Goal: Task Accomplishment & Management: Complete application form

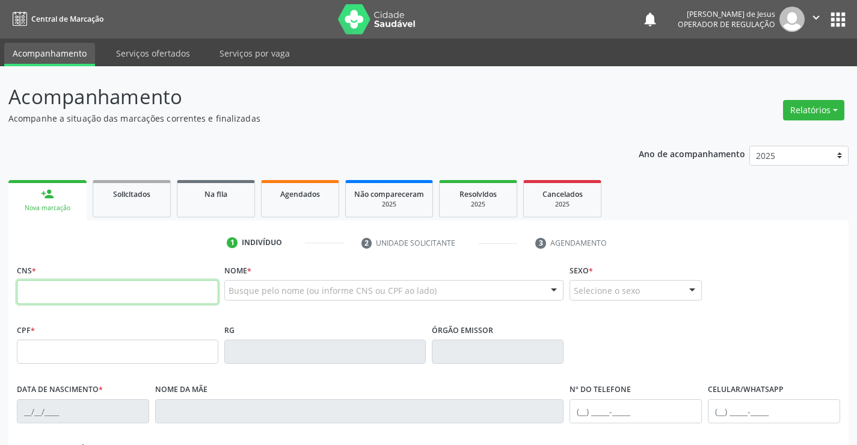
drag, startPoint x: 49, startPoint y: 292, endPoint x: 51, endPoint y: 265, distance: 27.1
click at [49, 290] on input "text" at bounding box center [118, 292] width 202 height 24
type input "708 0063 9476 7328"
type input "6562175"
type input "1[DATE]"
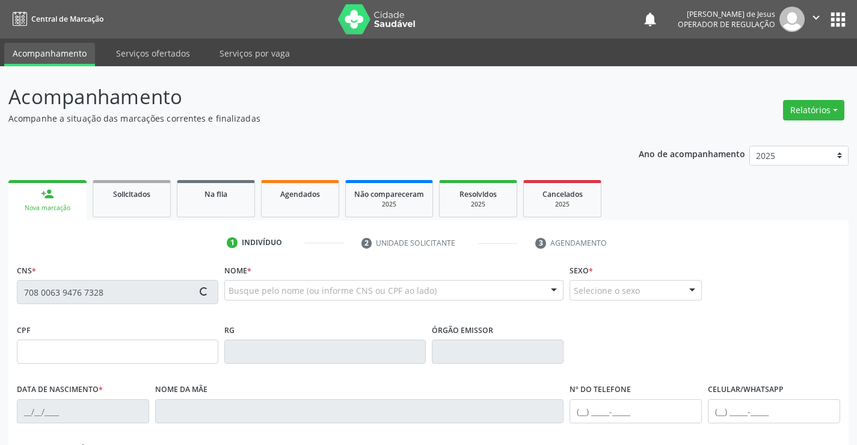
type input "[PHONE_NUMBER]"
type input "860.326.555-04"
type input "S/N"
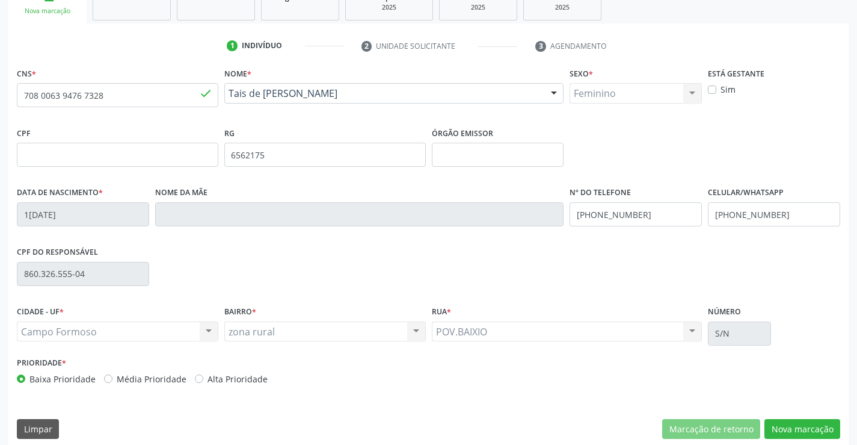
scroll to position [208, 0]
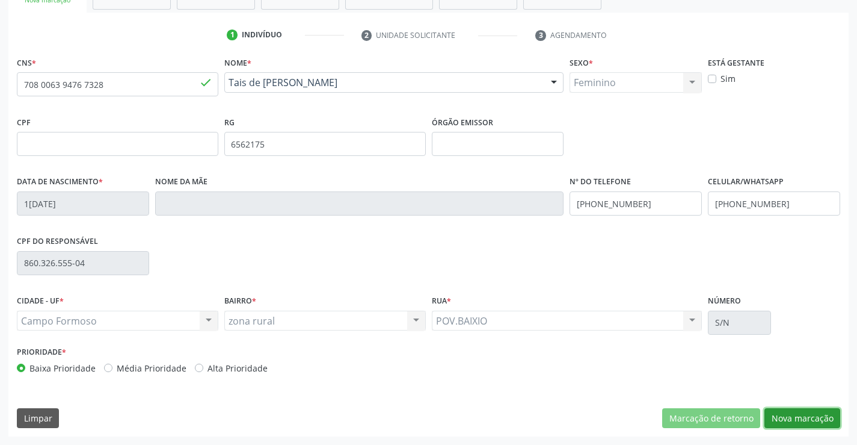
click at [808, 414] on button "Nova marcação" at bounding box center [803, 418] width 76 height 20
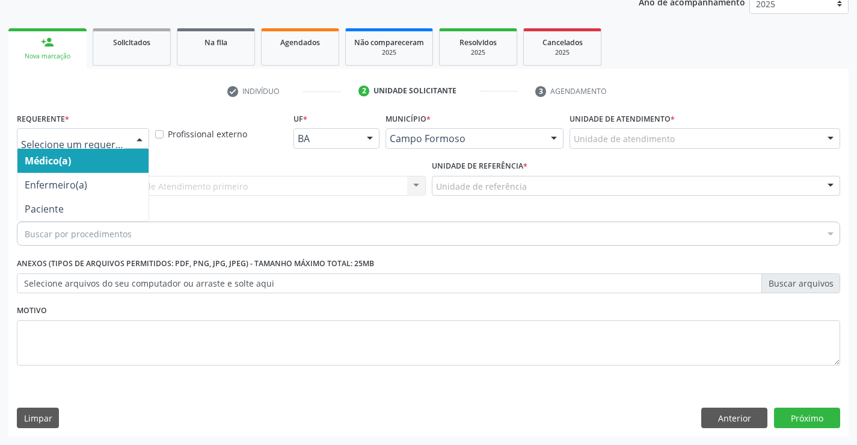
click at [140, 140] on div at bounding box center [140, 139] width 18 height 20
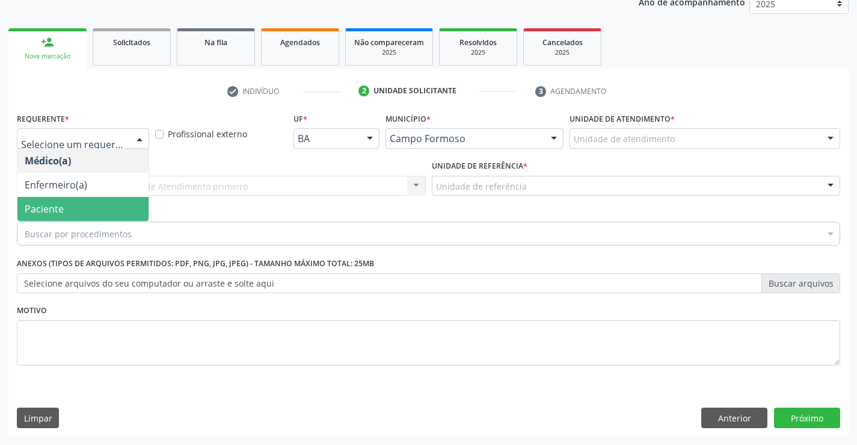
click at [66, 200] on span "Paciente" at bounding box center [82, 209] width 131 height 24
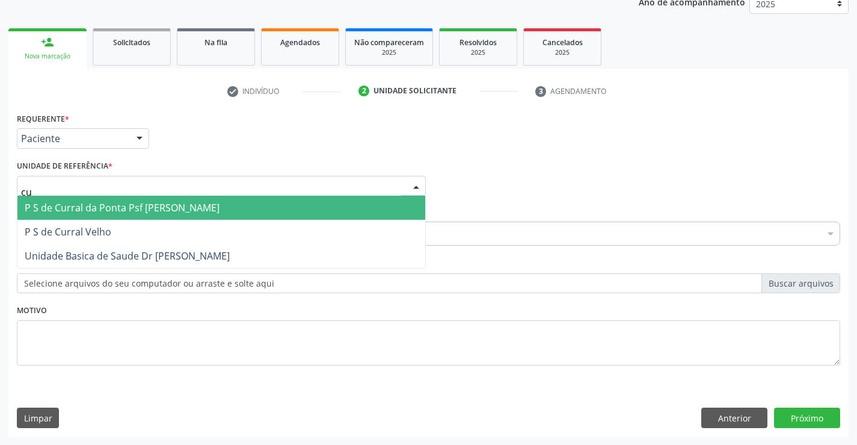
type input "cur"
click at [76, 208] on span "P S de Curral da Ponta Psf [PERSON_NAME]" at bounding box center [122, 207] width 195 height 13
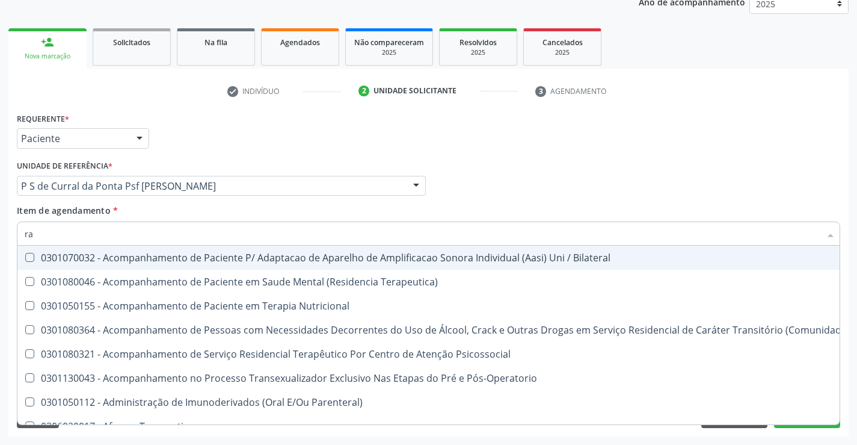
type input "a"
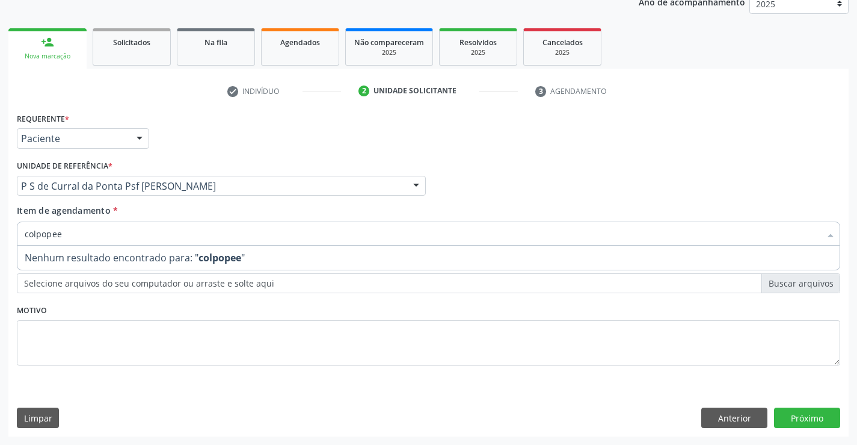
type input "colpope"
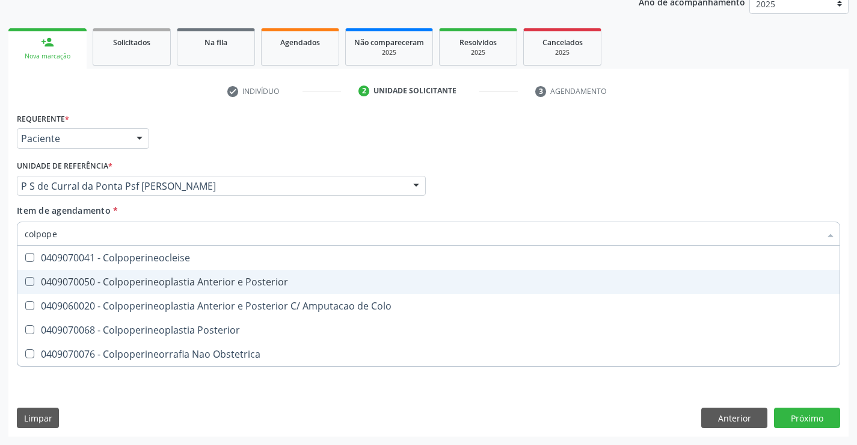
click at [173, 280] on div "0409070050 - Colpoperineoplastia Anterior e Posterior" at bounding box center [429, 282] width 808 height 10
checkbox Posterior "true"
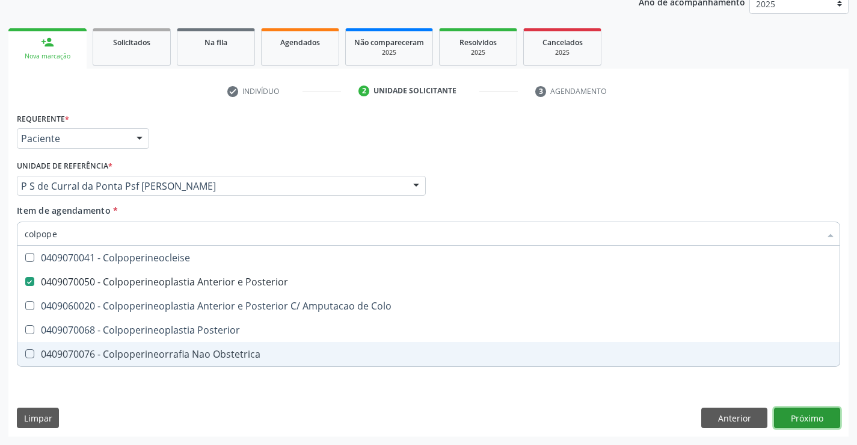
click at [818, 419] on div "Requerente * Paciente Médico(a) Enfermeiro(a) Paciente Nenhum resultado encontr…" at bounding box center [428, 273] width 841 height 327
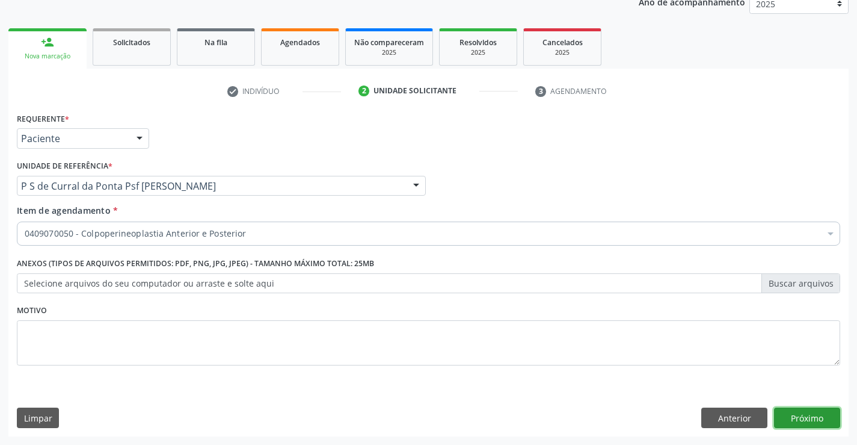
click at [820, 420] on button "Próximo" at bounding box center [807, 417] width 66 height 20
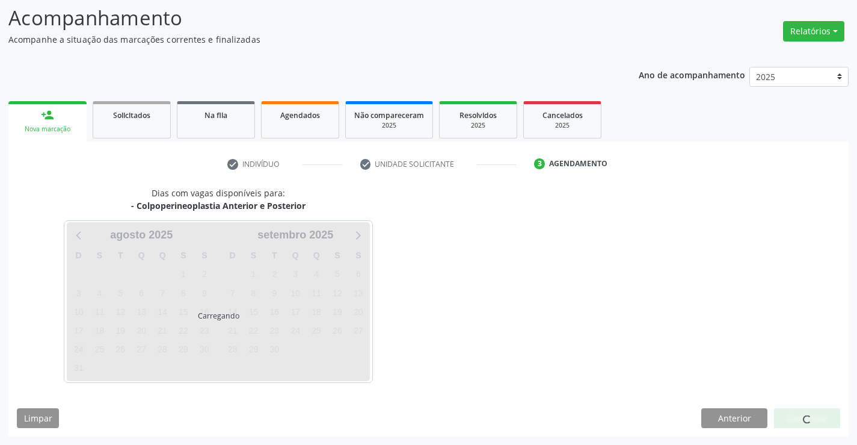
scroll to position [79, 0]
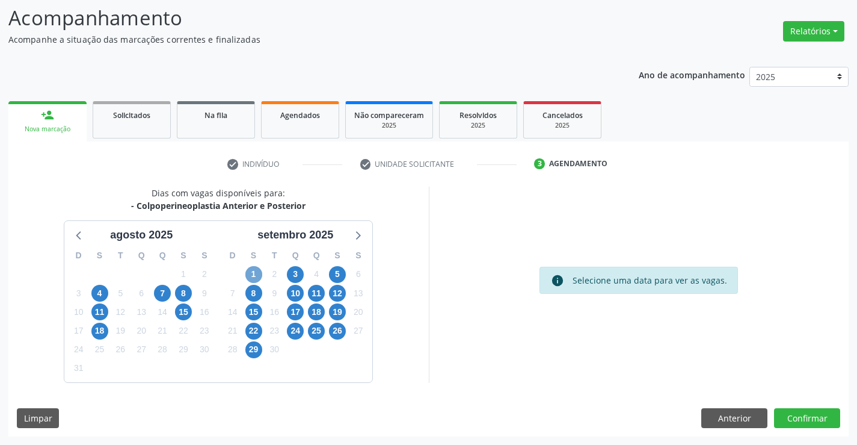
click at [252, 275] on span "1" at bounding box center [254, 274] width 17 height 17
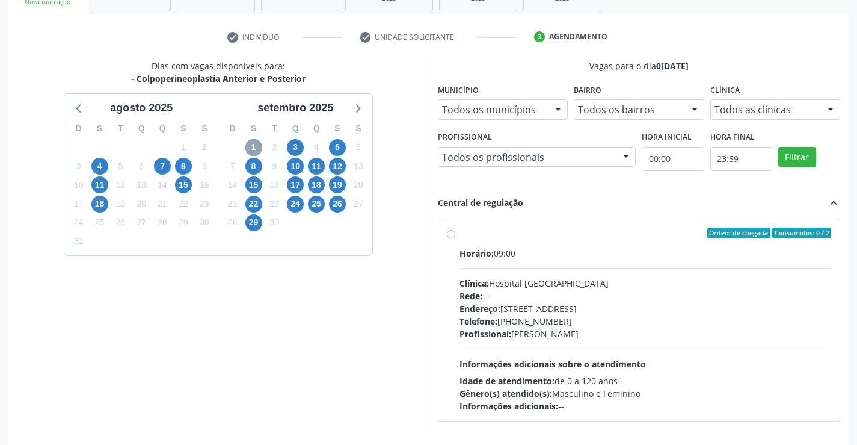
scroll to position [209, 0]
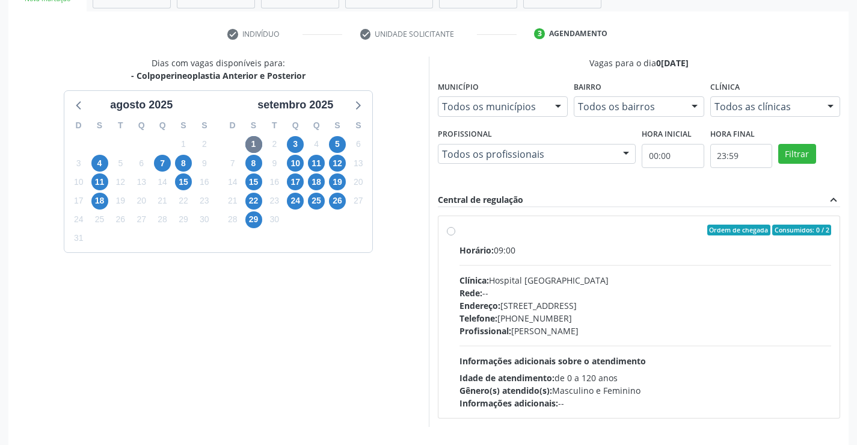
click at [460, 230] on label "Ordem de chegada Consumidos: 0 / 2 Horário: 09:00 Clínica: Hospital [GEOGRAPHIC…" at bounding box center [646, 316] width 372 height 185
click at [454, 230] on input "Ordem de chegada Consumidos: 0 / 2 Horário: 09:00 Clínica: Hospital [GEOGRAPHIC…" at bounding box center [451, 229] width 8 height 11
radio input "true"
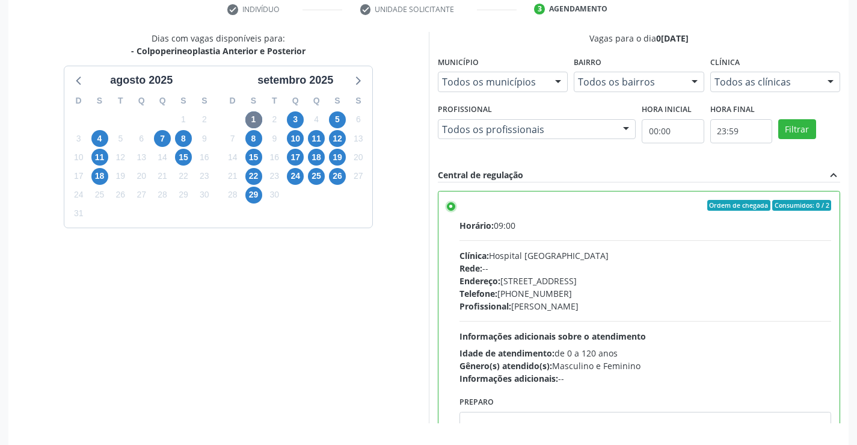
scroll to position [274, 0]
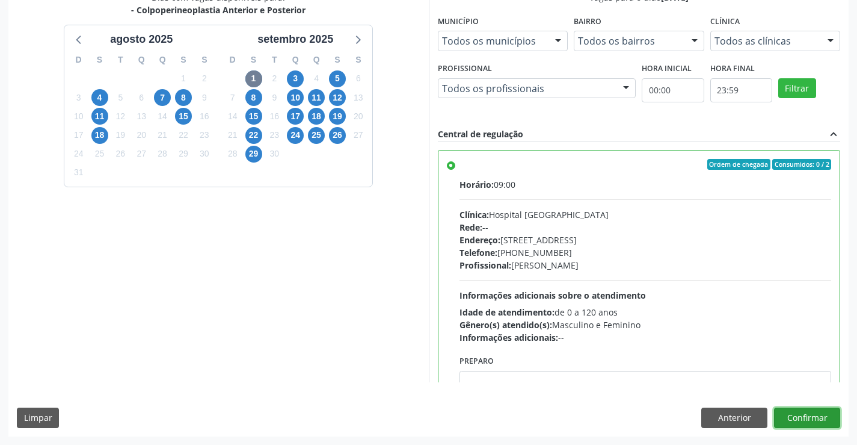
click at [813, 417] on button "Confirmar" at bounding box center [807, 417] width 66 height 20
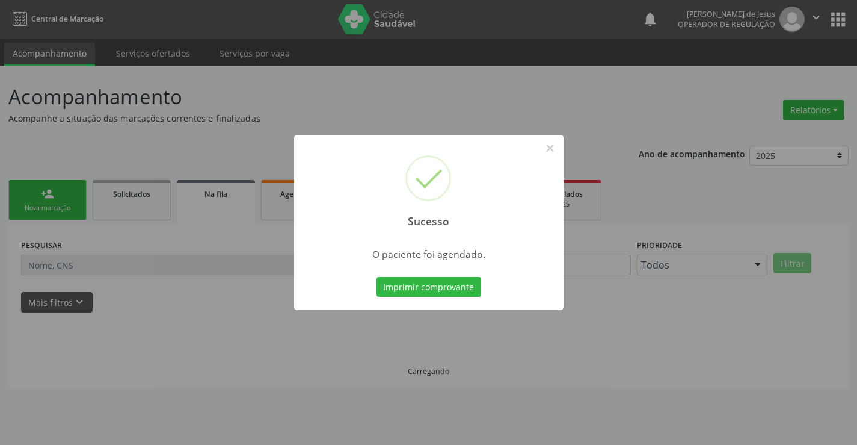
scroll to position [0, 0]
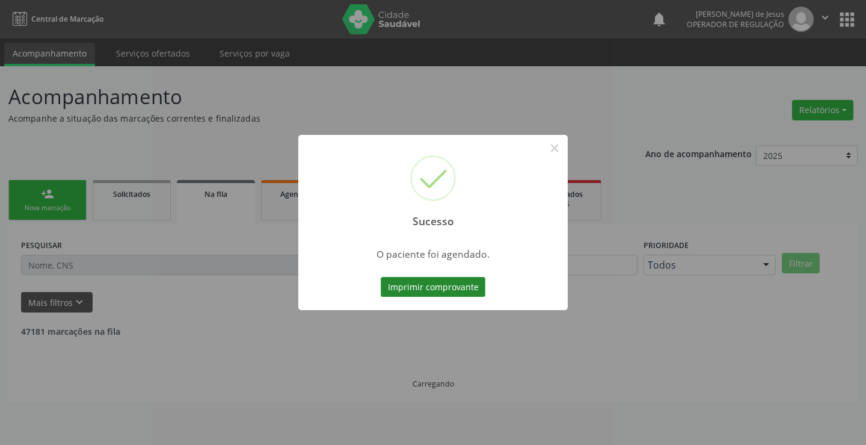
click at [449, 289] on button "Imprimir comprovante" at bounding box center [433, 287] width 105 height 20
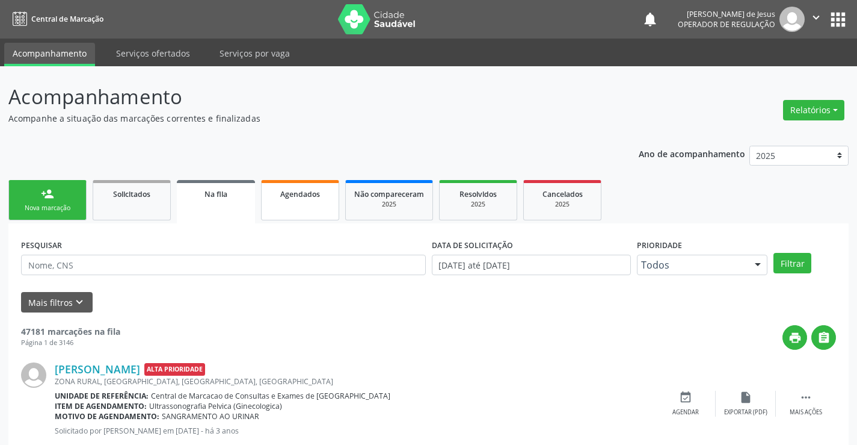
click at [329, 206] on link "Agendados" at bounding box center [300, 200] width 78 height 40
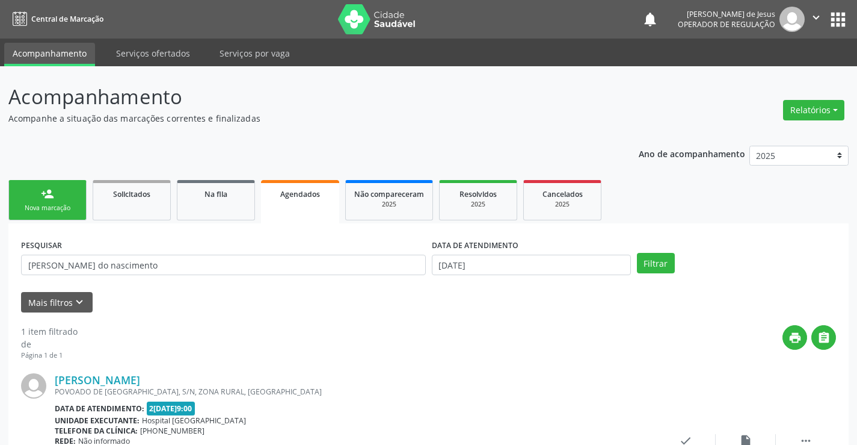
click at [274, 203] on link "Agendados" at bounding box center [300, 201] width 78 height 43
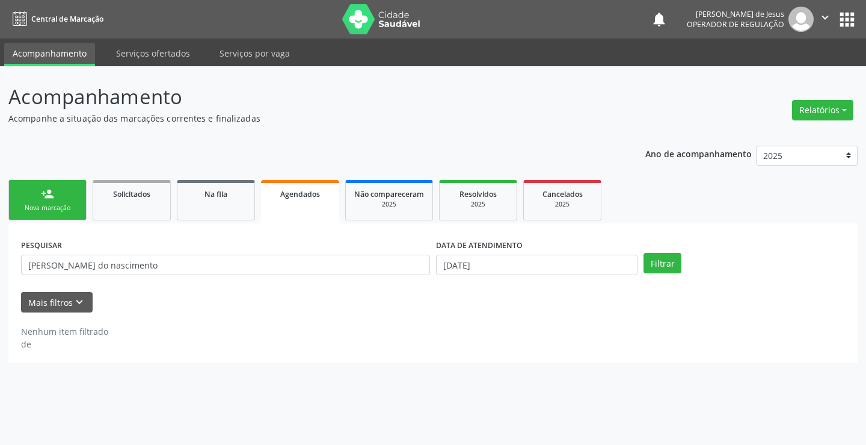
click at [274, 203] on link "Agendados" at bounding box center [300, 201] width 78 height 43
click at [49, 211] on div "Nova marcação" at bounding box center [47, 207] width 60 height 9
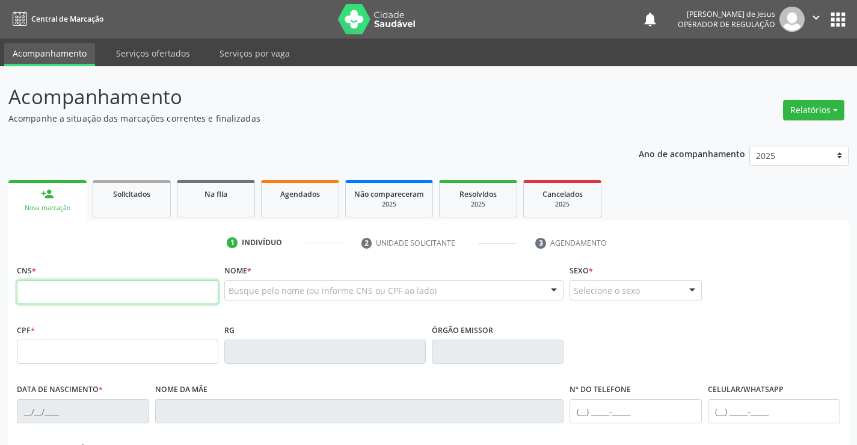
click at [34, 297] on input "text" at bounding box center [118, 292] width 202 height 24
type input "700 6059 9131 9560"
type input "0678882401"
type input "1[DATE]"
type input "[PHONE_NUMBER]"
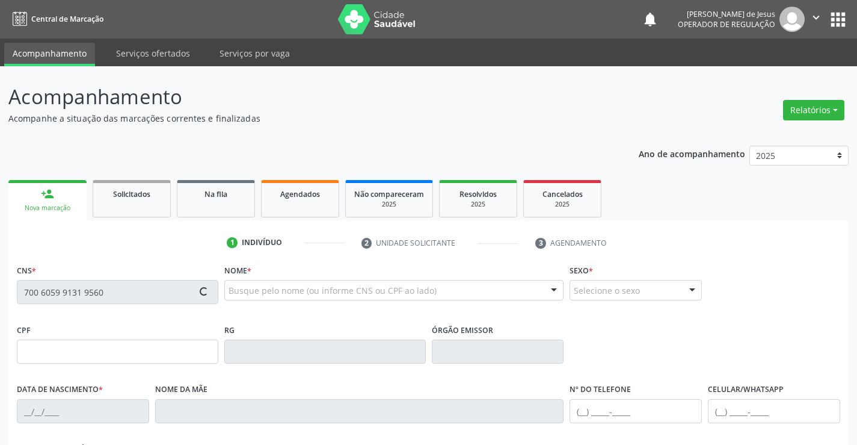
type input "[PHONE_NUMBER]"
type input "985.243.215-04"
type input "S/N"
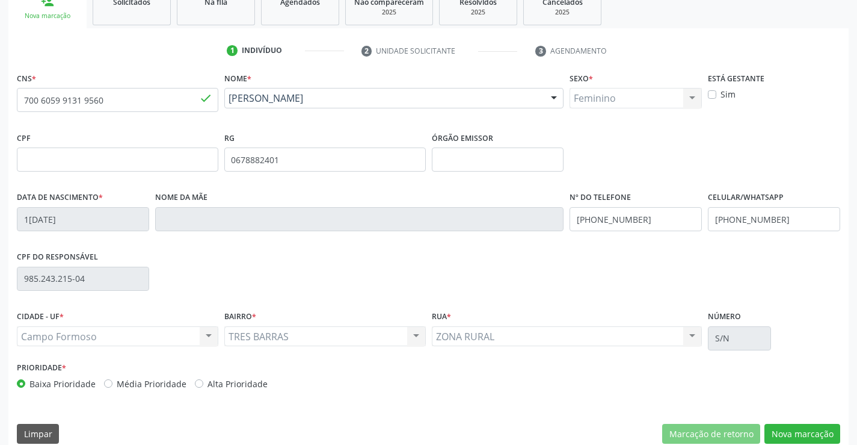
scroll to position [194, 0]
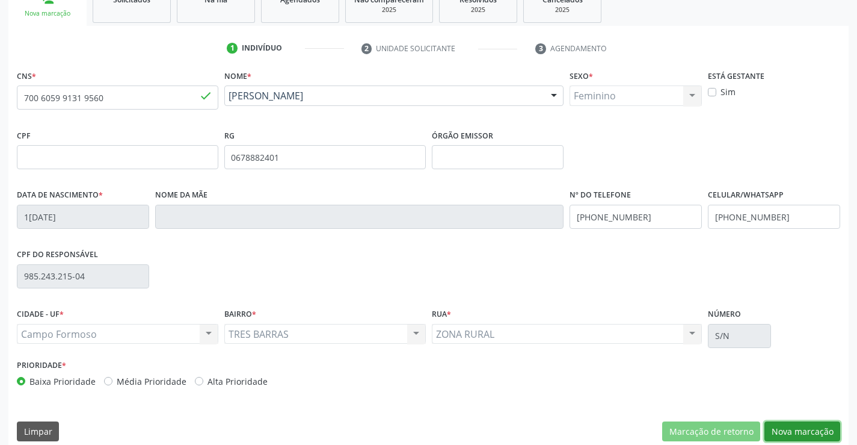
click at [796, 429] on button "Nova marcação" at bounding box center [803, 431] width 76 height 20
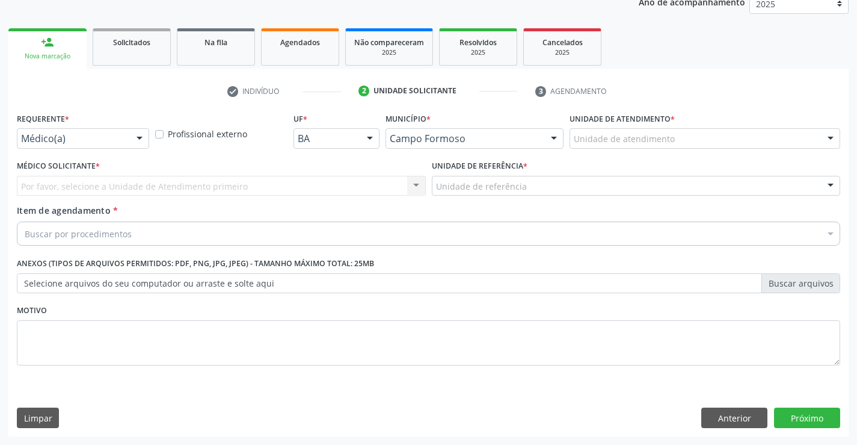
scroll to position [152, 0]
click at [140, 138] on div at bounding box center [140, 139] width 18 height 20
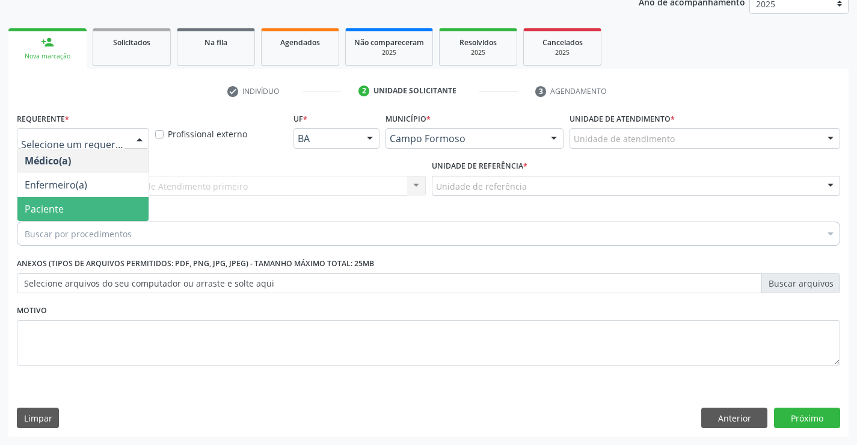
click at [108, 204] on span "Paciente" at bounding box center [82, 209] width 131 height 24
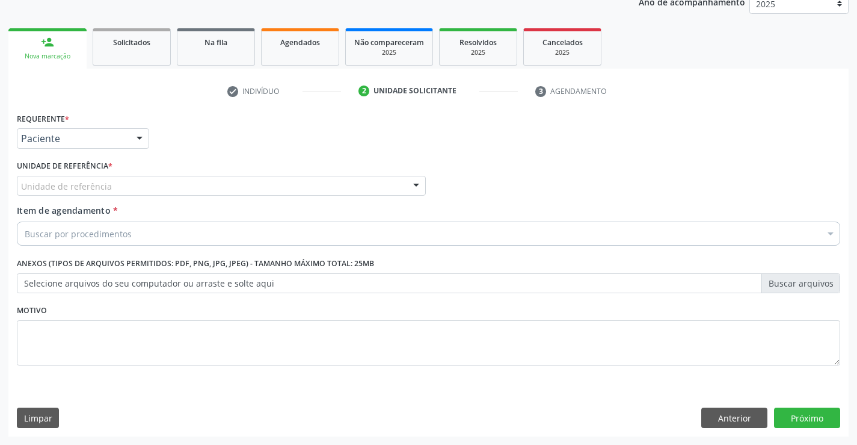
click at [125, 181] on div "Unidade de referência" at bounding box center [221, 186] width 409 height 20
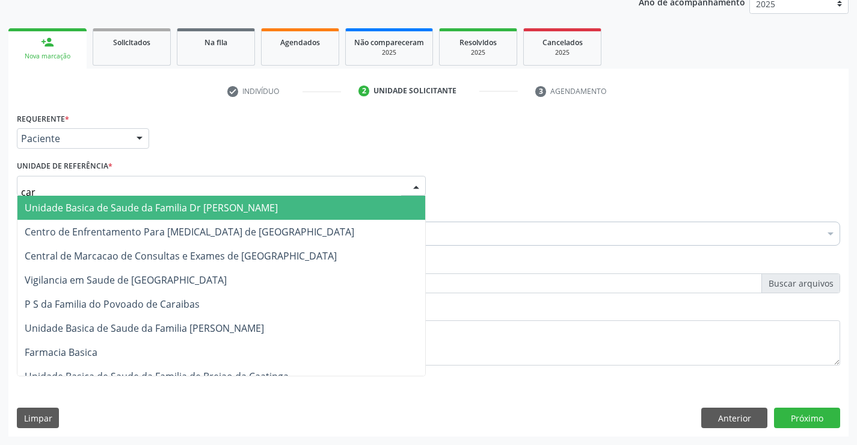
type input "cara"
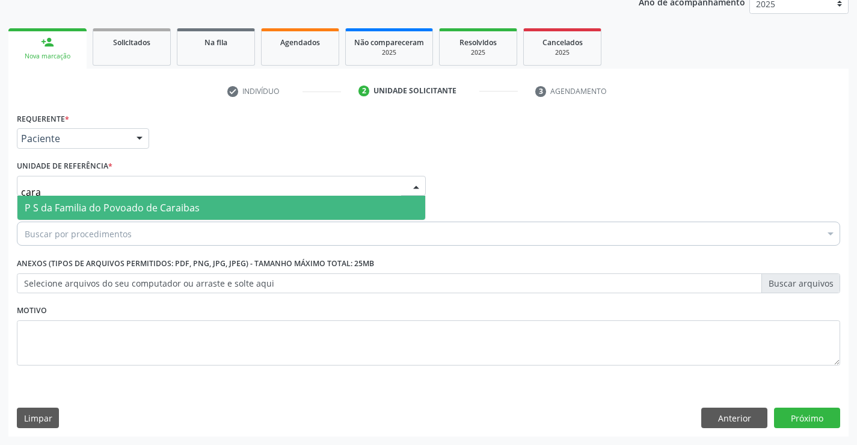
click at [109, 205] on span "P S da Familia do Povoado de Caraibas" at bounding box center [112, 207] width 175 height 13
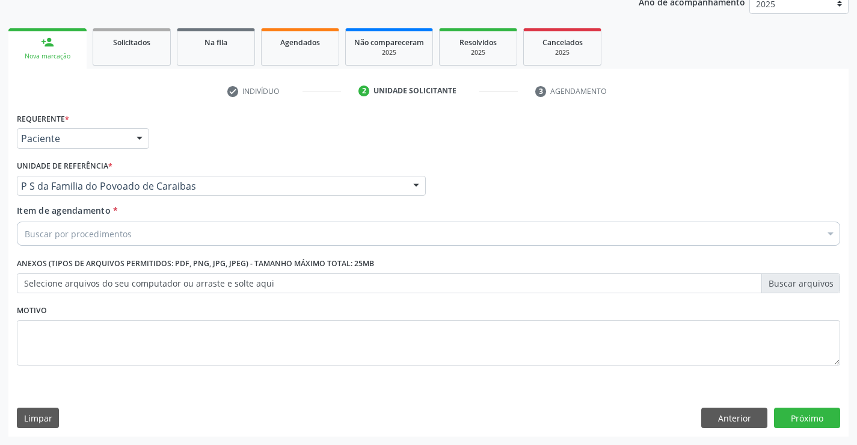
click at [87, 240] on div "Buscar por procedimentos" at bounding box center [429, 233] width 824 height 24
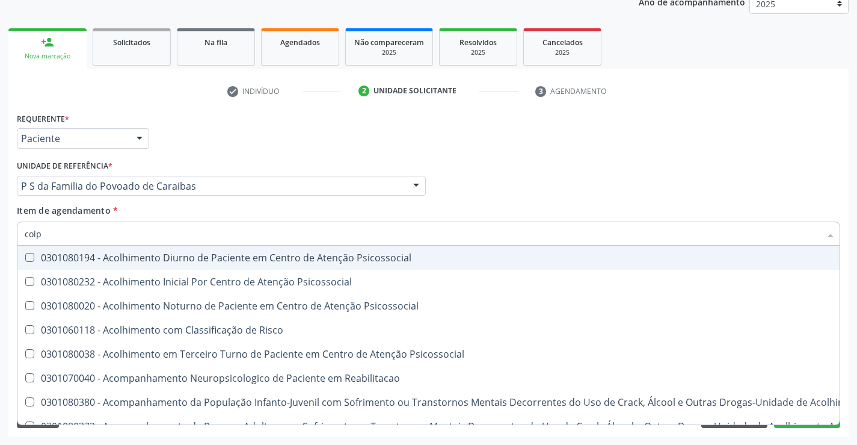
type input "colpo"
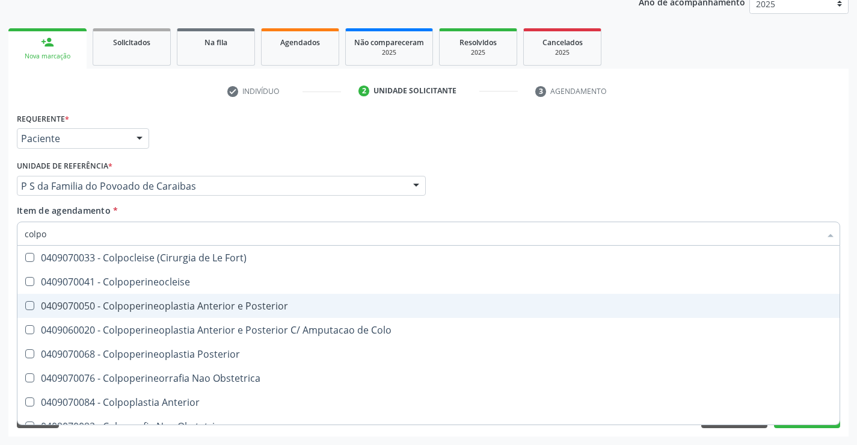
click at [166, 309] on div "0409070050 - Colpoperineoplastia Anterior e Posterior" at bounding box center [429, 306] width 808 height 10
checkbox Posterior "true"
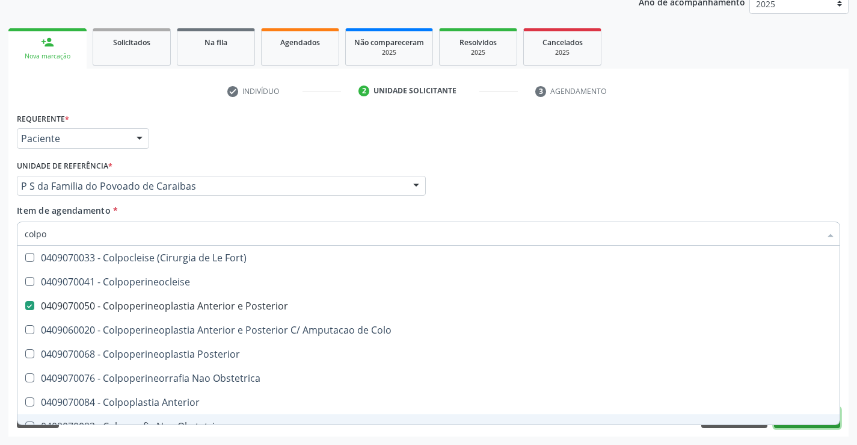
click at [799, 425] on button "Próximo" at bounding box center [807, 417] width 66 height 20
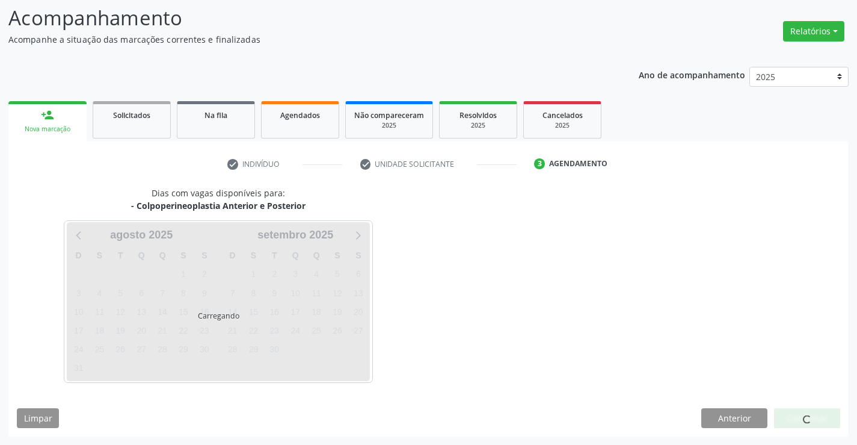
scroll to position [79, 0]
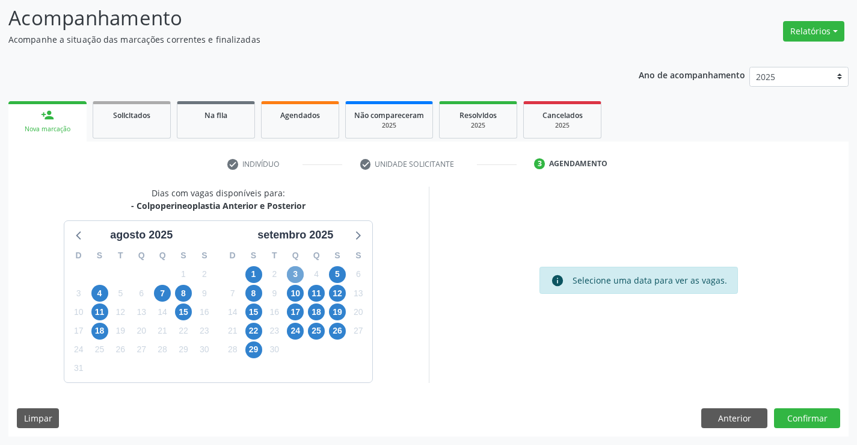
click at [295, 270] on span "3" at bounding box center [295, 274] width 17 height 17
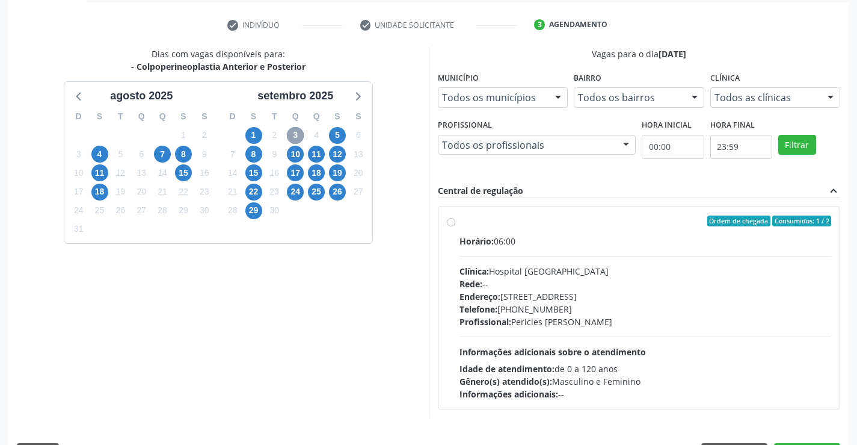
scroll to position [220, 0]
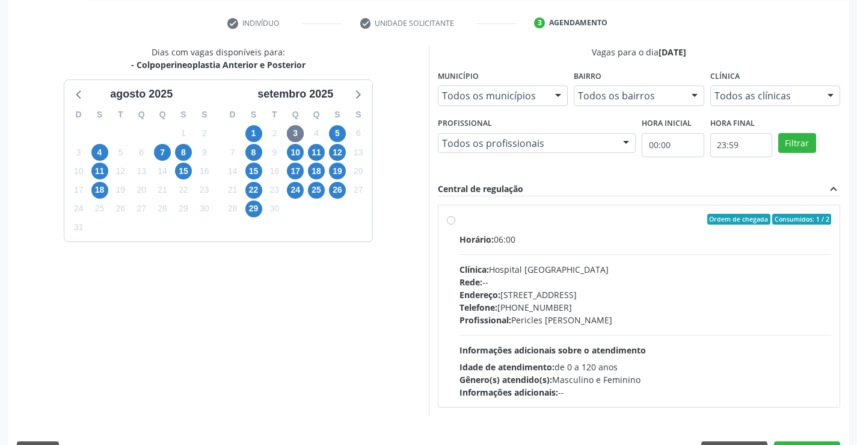
click at [460, 220] on label "Ordem de chegada Consumidos: 1 / 2 Horário: 06:00 Clínica: Hospital [GEOGRAPHIC…" at bounding box center [646, 306] width 372 height 185
click at [450, 220] on input "Ordem de chegada Consumidos: 1 / 2 Horário: 06:00 Clínica: Hospital [GEOGRAPHIC…" at bounding box center [451, 219] width 8 height 11
radio input "true"
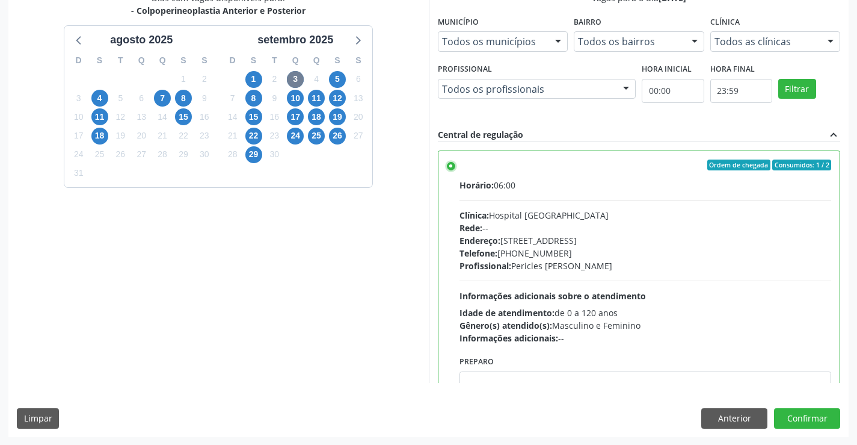
scroll to position [274, 0]
click at [812, 420] on button "Confirmar" at bounding box center [807, 417] width 66 height 20
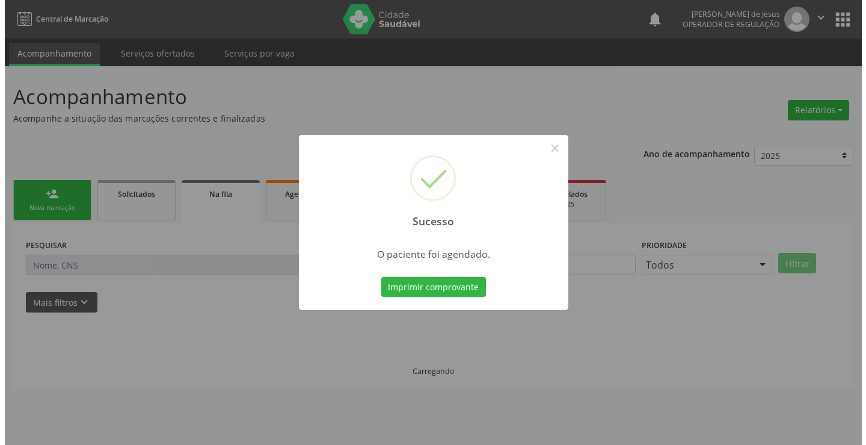
scroll to position [0, 0]
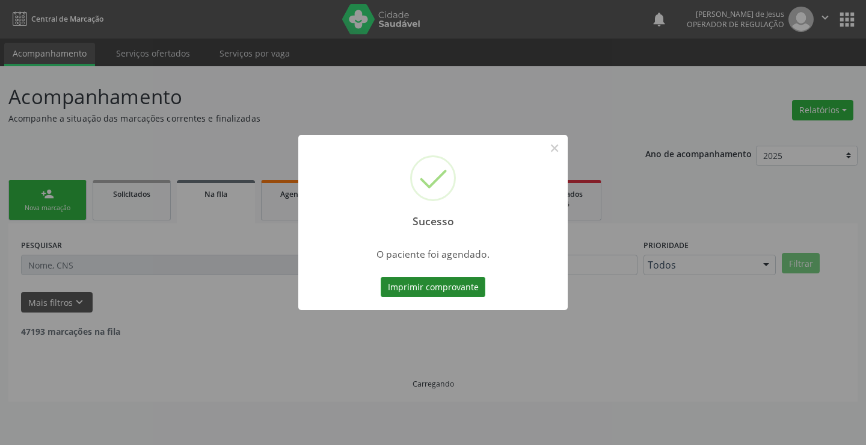
click at [440, 288] on button "Imprimir comprovante" at bounding box center [433, 287] width 105 height 20
